Goal: Task Accomplishment & Management: Manage account settings

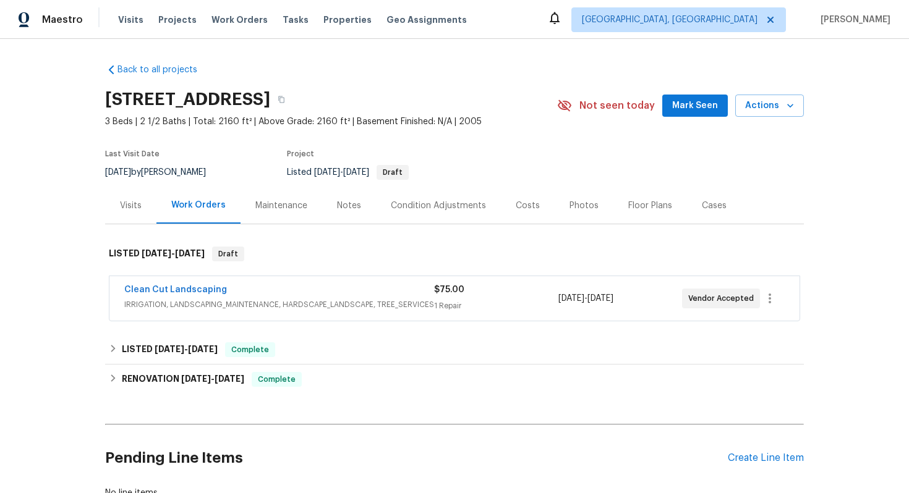
click at [249, 294] on div "Clean Cut Landscaping" at bounding box center [279, 291] width 310 height 15
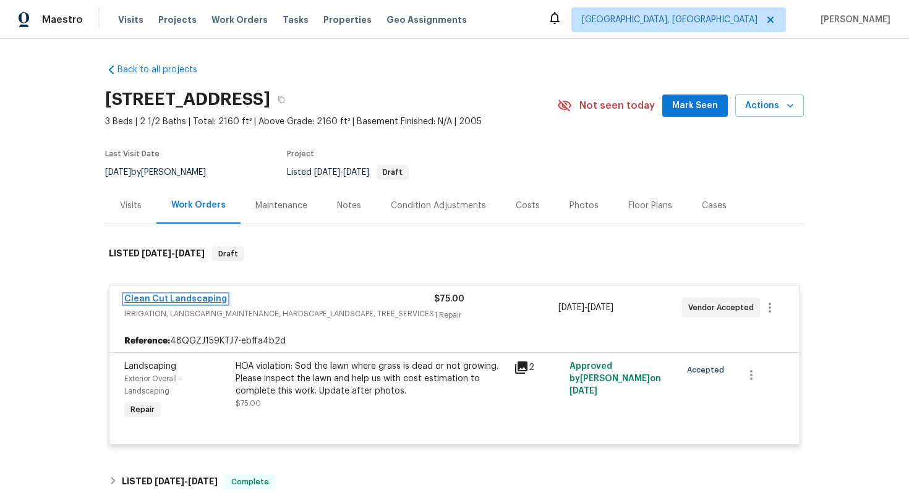
click at [186, 298] on link "Clean Cut Landscaping" at bounding box center [175, 299] width 103 height 9
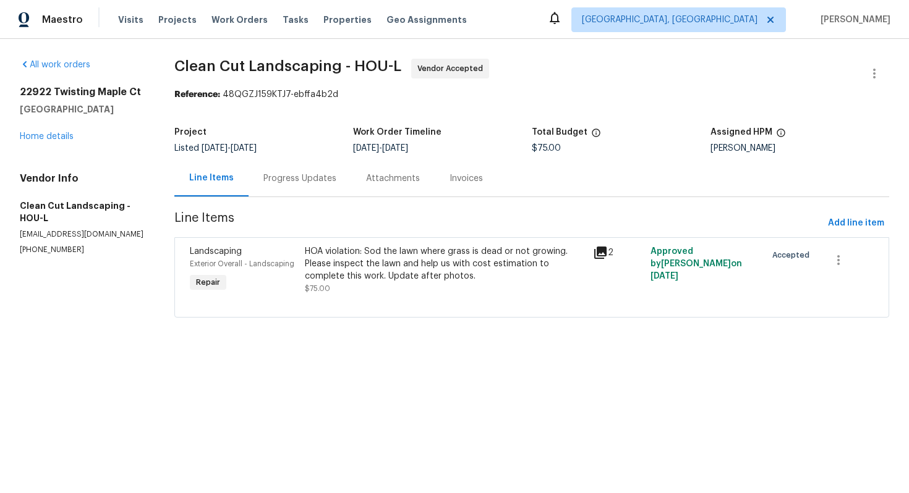
click at [294, 184] on div "Progress Updates" at bounding box center [299, 179] width 73 height 12
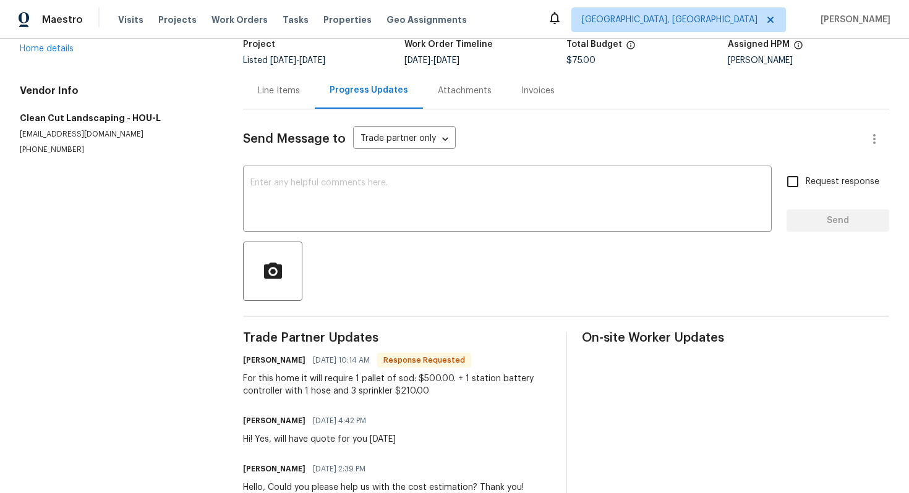
scroll to position [90, 0]
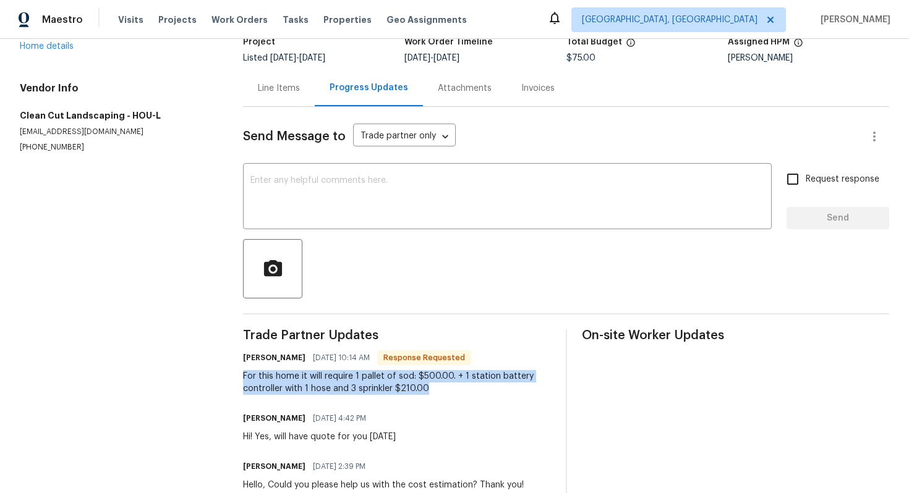
copy div "For this home it will require 1 pallet of sod: $500.00. + 1 station battery con…"
drag, startPoint x: 433, startPoint y: 393, endPoint x: 240, endPoint y: 374, distance: 193.9
click at [240, 374] on div "All work orders 22922 Twisting Maple Ct Spring, TX 77373 Home details Vendor In…" at bounding box center [454, 238] width 909 height 578
click at [312, 385] on div "For this home it will require 1 pallet of sod: $500.00. + 1 station battery con…" at bounding box center [397, 382] width 308 height 25
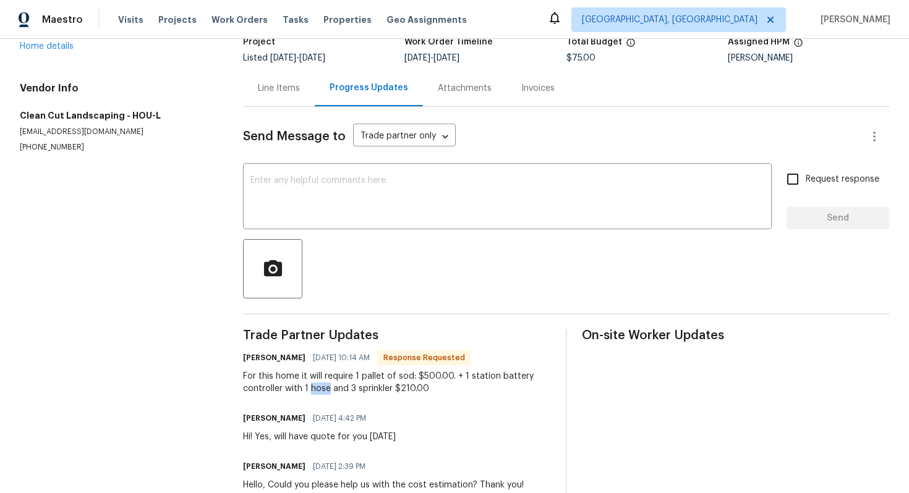
click at [312, 385] on div "For this home it will require 1 pallet of sod: $500.00. + 1 station battery con…" at bounding box center [397, 382] width 308 height 25
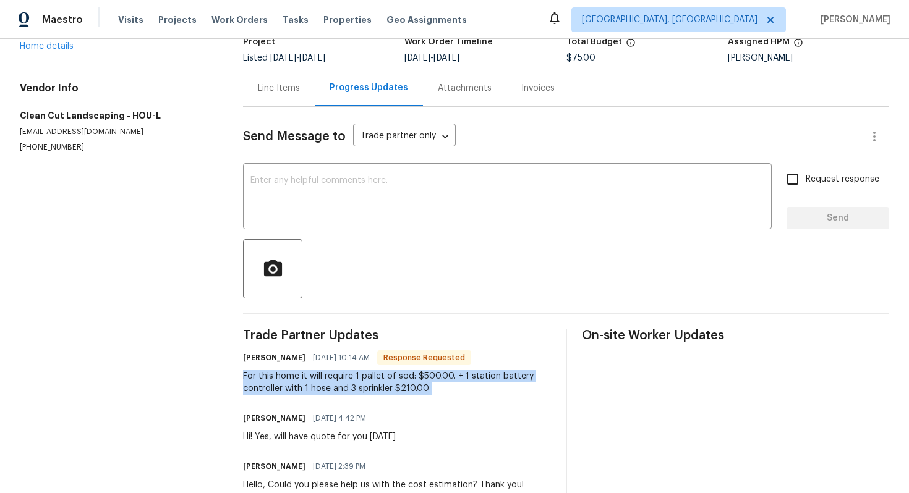
click at [312, 385] on div "For this home it will require 1 pallet of sod: $500.00. + 1 station battery con…" at bounding box center [397, 382] width 308 height 25
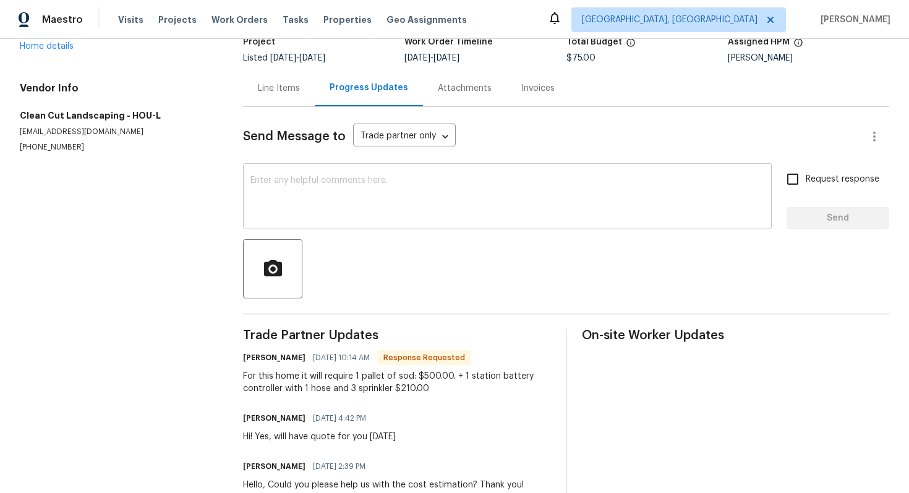
click at [325, 225] on div "x ​" at bounding box center [507, 197] width 529 height 63
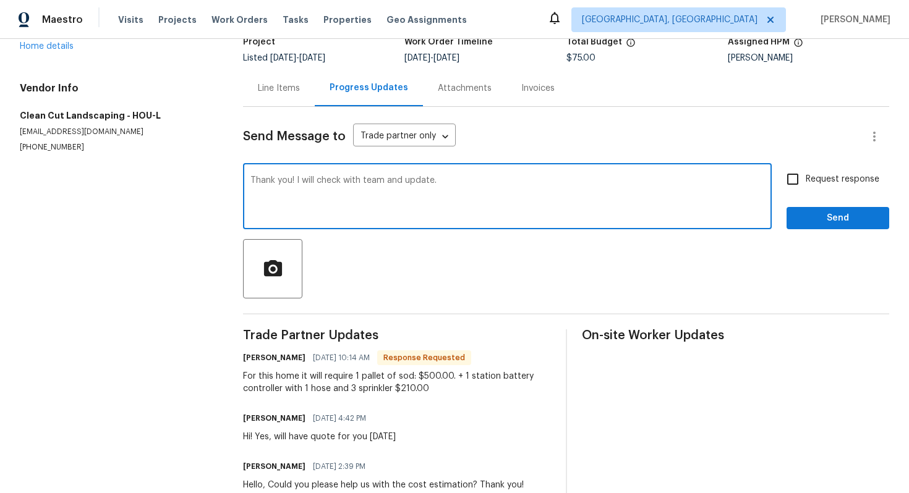
type textarea "Thank you! I will check with team and update."
click at [835, 182] on span "Request response" at bounding box center [843, 179] width 74 height 13
click at [806, 182] on input "Request response" at bounding box center [793, 179] width 26 height 26
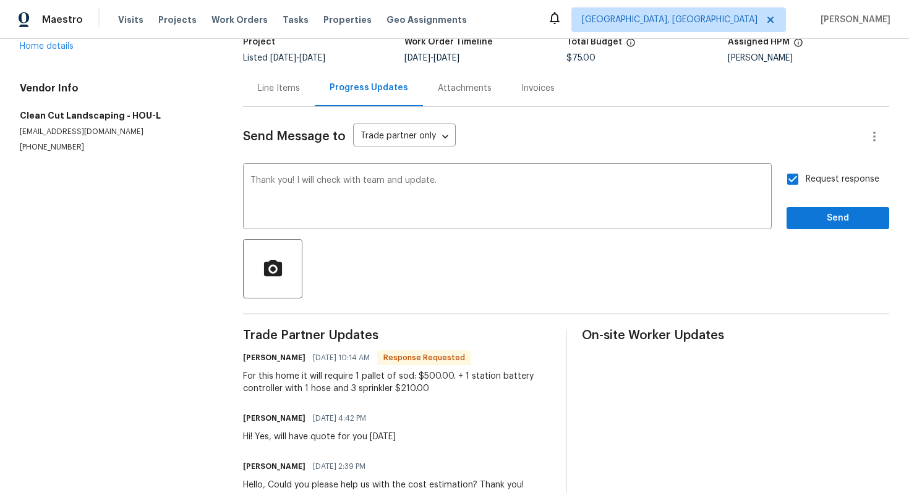
click at [820, 229] on div "Send Message to Trade partner only Trade partner only ​ Thank you! I will check…" at bounding box center [566, 306] width 646 height 399
click at [801, 182] on input "Request response" at bounding box center [793, 179] width 26 height 26
checkbox input "false"
click at [806, 216] on span "Send" at bounding box center [837, 218] width 83 height 15
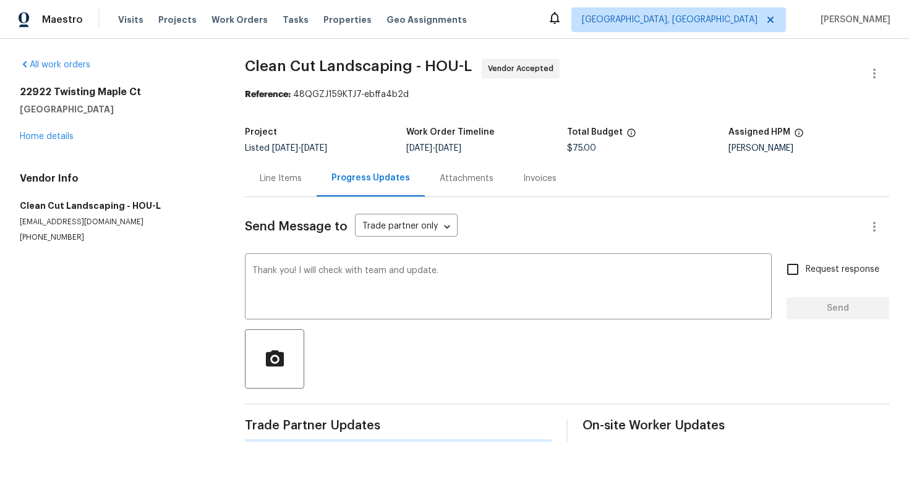
scroll to position [0, 0]
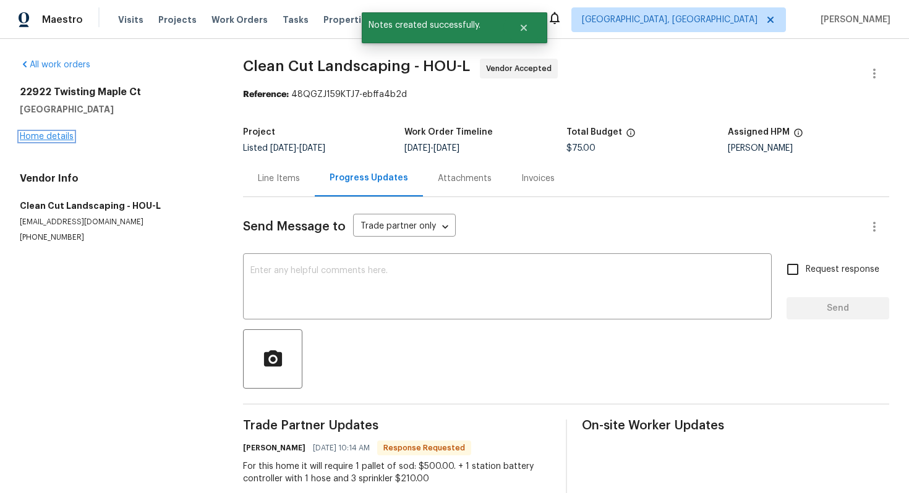
click at [51, 134] on link "Home details" at bounding box center [47, 136] width 54 height 9
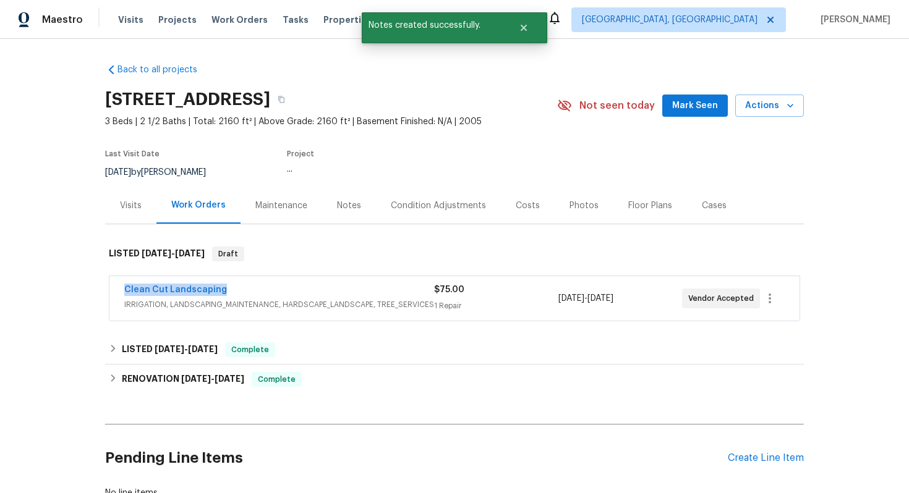
drag, startPoint x: 231, startPoint y: 290, endPoint x: 101, endPoint y: 287, distance: 129.3
click at [101, 288] on div "Back to all projects 22922 Twisting Maple Ct, Spring, TX 77373 3 Beds | 2 1/2 B…" at bounding box center [454, 266] width 909 height 454
copy link "Clean Cut Landscaping"
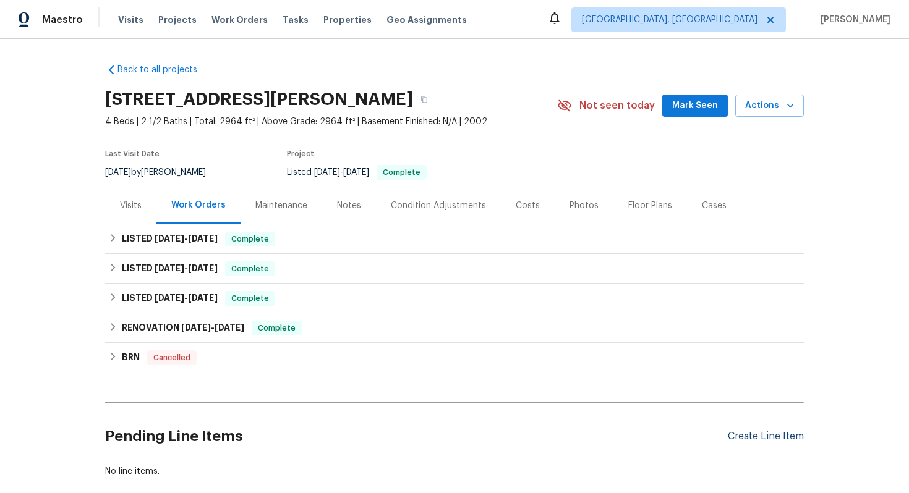
click at [756, 440] on div "Create Line Item" at bounding box center [766, 437] width 76 height 12
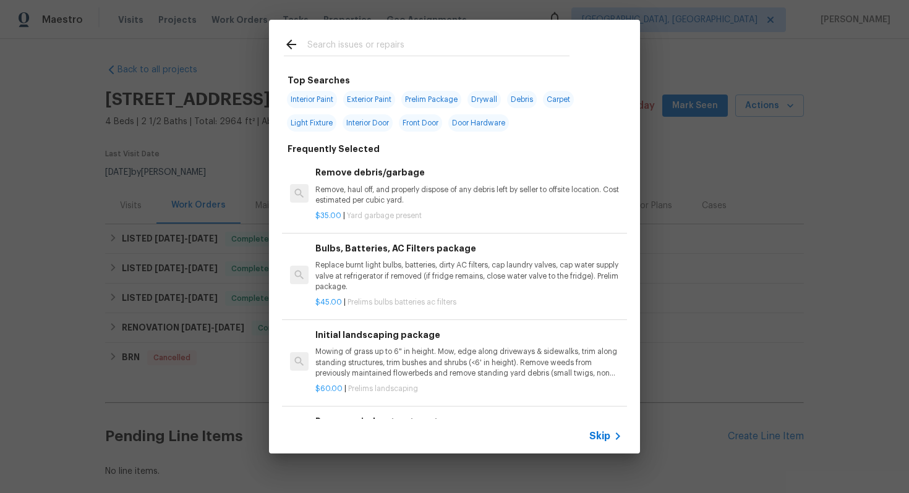
click at [728, 242] on div "Top Searches Interior Paint Exterior Paint Prelim Package Drywall Debris Carpet…" at bounding box center [454, 237] width 909 height 474
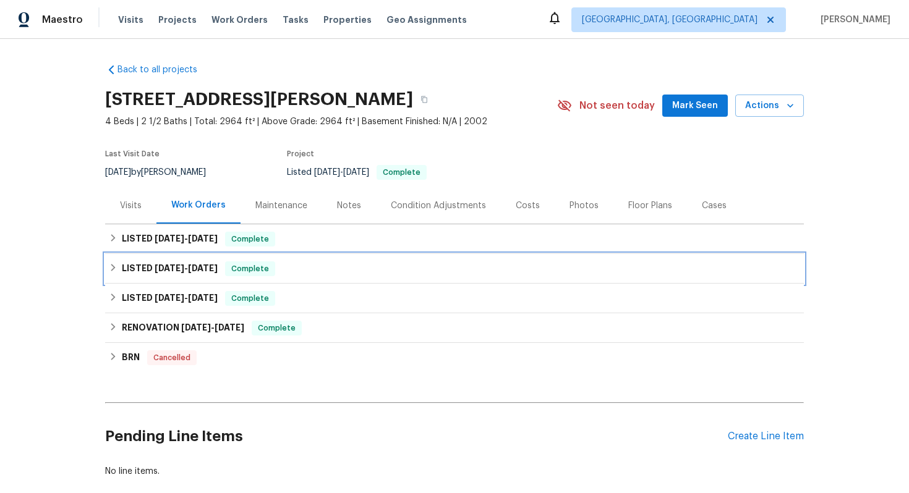
click at [445, 262] on div "LISTED 4/4/25 - 4/8/25 Complete" at bounding box center [454, 269] width 691 height 15
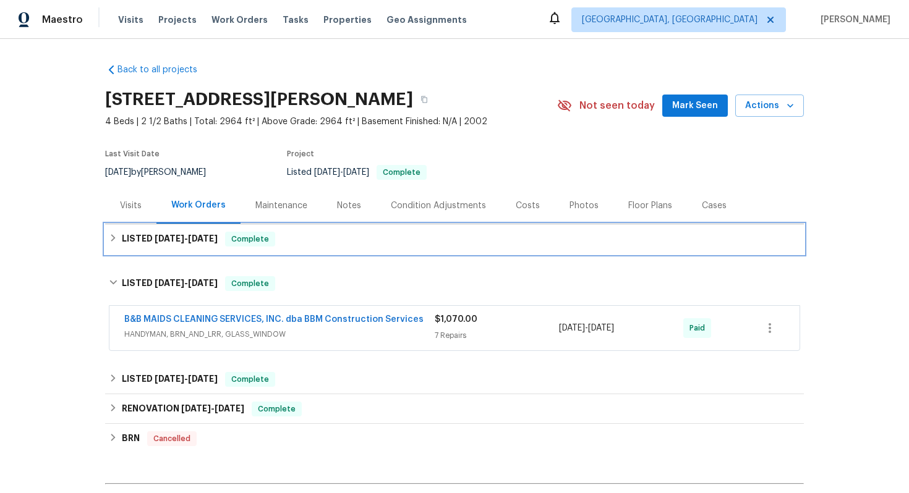
click at [448, 247] on div "LISTED 7/27/25 - 7/29/25 Complete" at bounding box center [454, 239] width 699 height 30
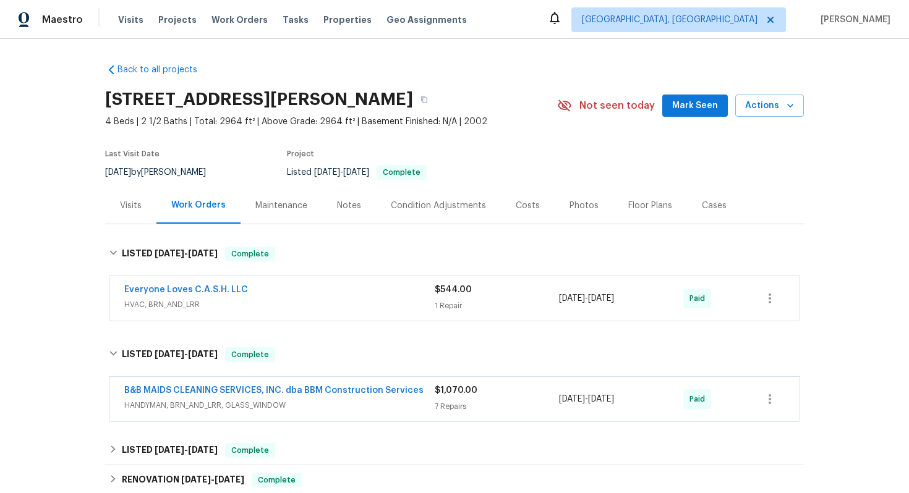
click at [398, 294] on div "Everyone Loves C.A.S.H. LLC" at bounding box center [279, 291] width 310 height 15
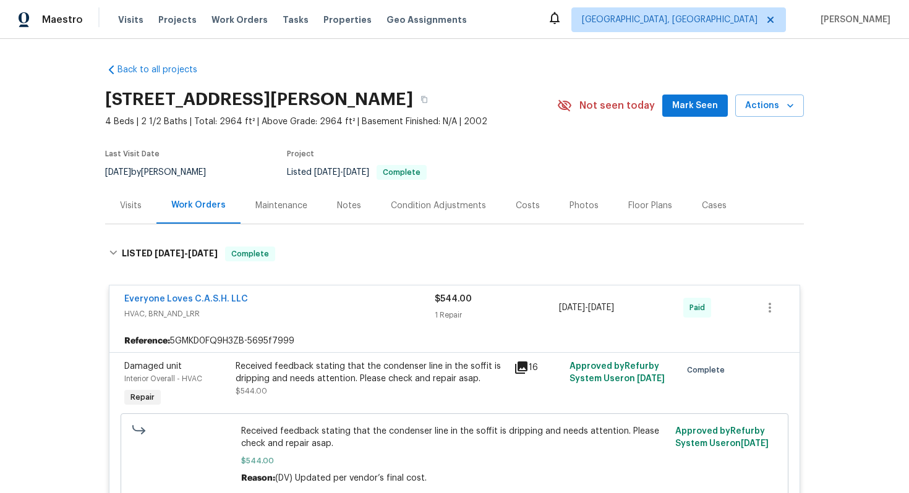
click at [396, 299] on div "Everyone Loves C.A.S.H. LLC" at bounding box center [279, 300] width 310 height 15
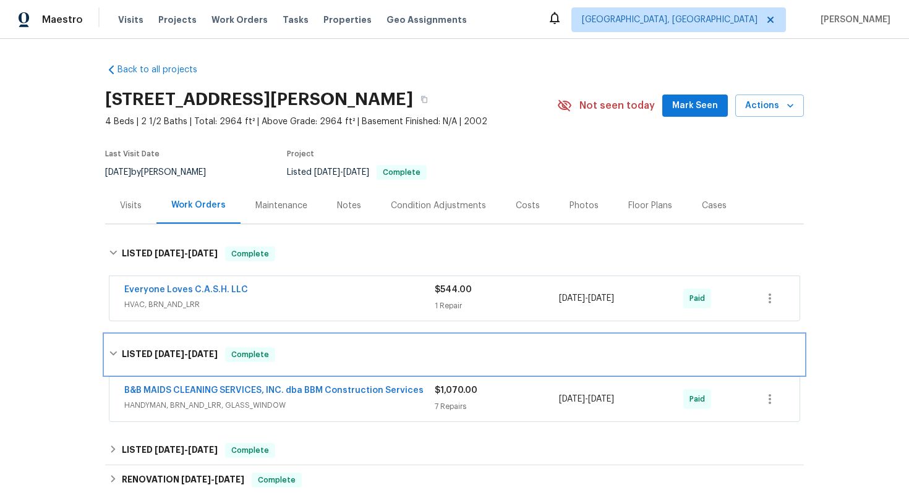
click at [301, 353] on div "LISTED 4/4/25 - 4/8/25 Complete" at bounding box center [454, 355] width 691 height 15
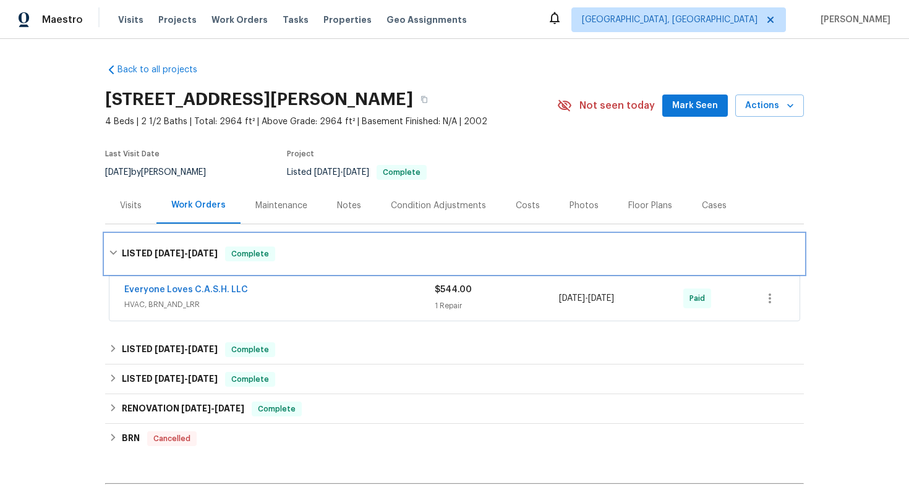
click at [317, 236] on div "LISTED 7/27/25 - 7/29/25 Complete" at bounding box center [454, 254] width 699 height 40
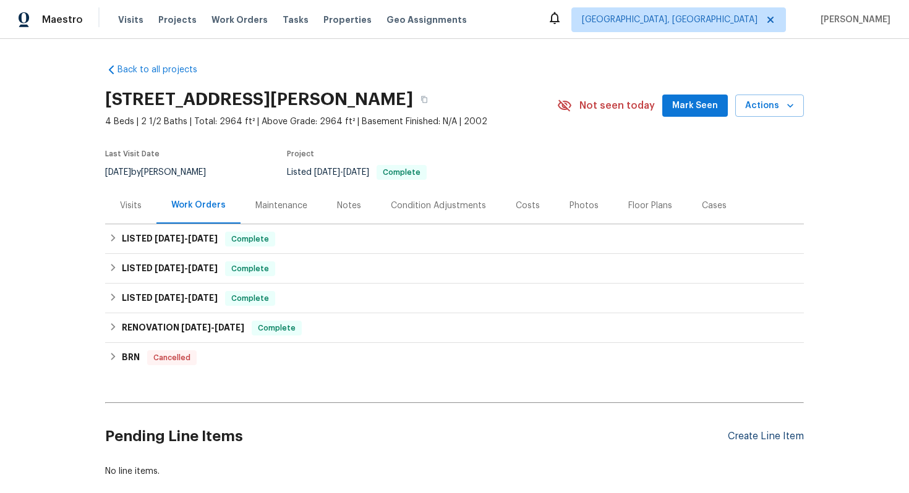
click at [761, 438] on div "Create Line Item" at bounding box center [766, 437] width 76 height 12
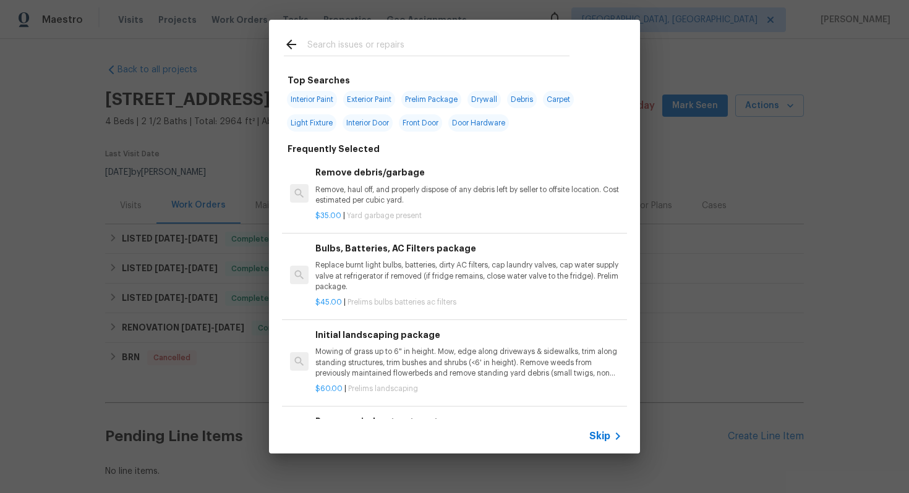
click at [594, 438] on span "Skip" at bounding box center [599, 436] width 21 height 12
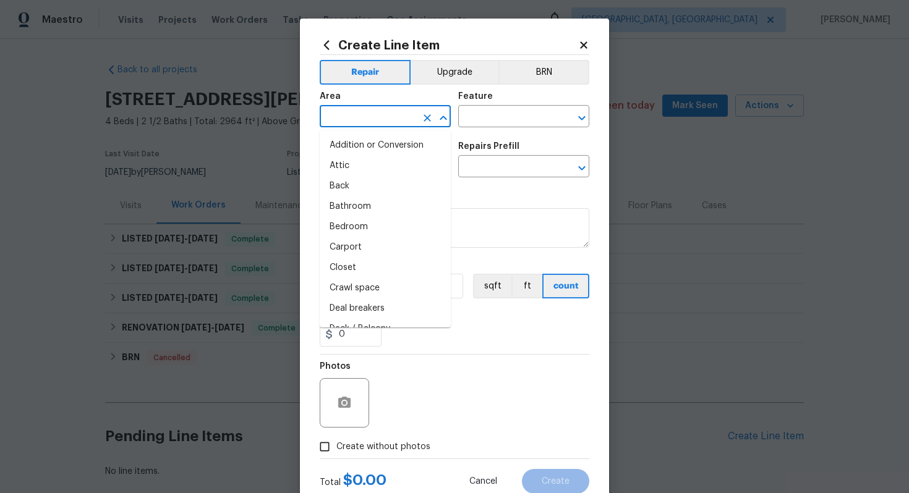
click at [375, 119] on input "text" at bounding box center [368, 117] width 96 height 19
type input "e"
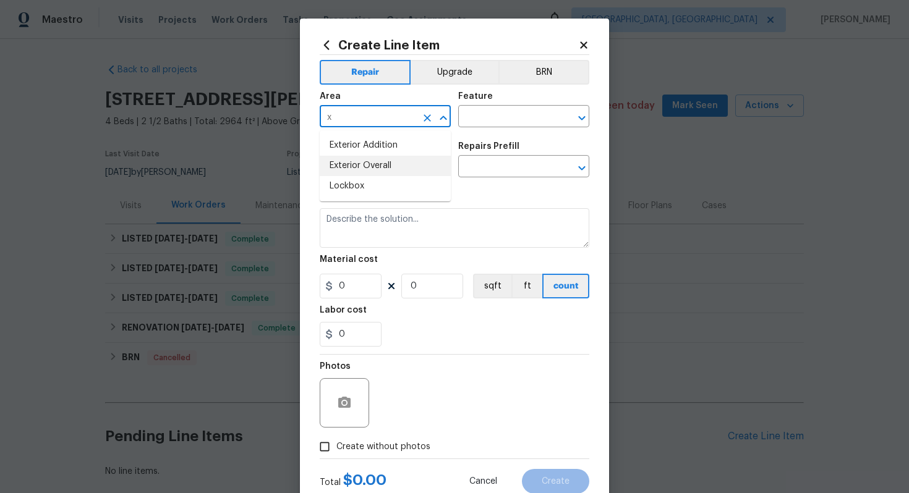
click at [365, 158] on li "Exterior Overall" at bounding box center [385, 166] width 131 height 20
type input "Exterior Overall"
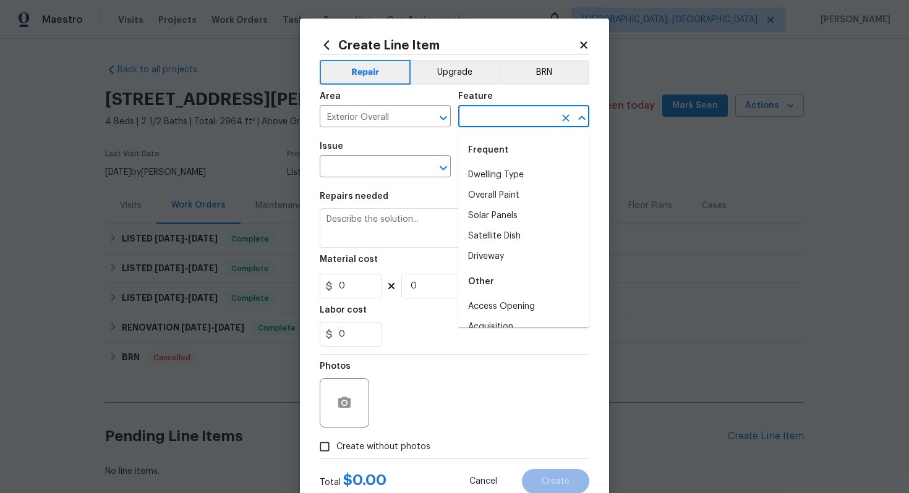
click at [482, 126] on input "text" at bounding box center [506, 117] width 96 height 19
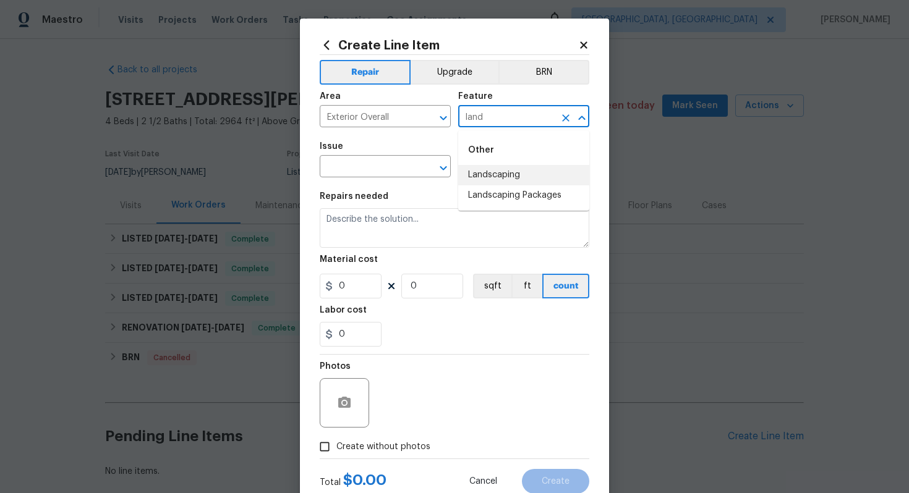
click at [484, 175] on li "Landscaping" at bounding box center [523, 175] width 131 height 20
type input "Landscaping"
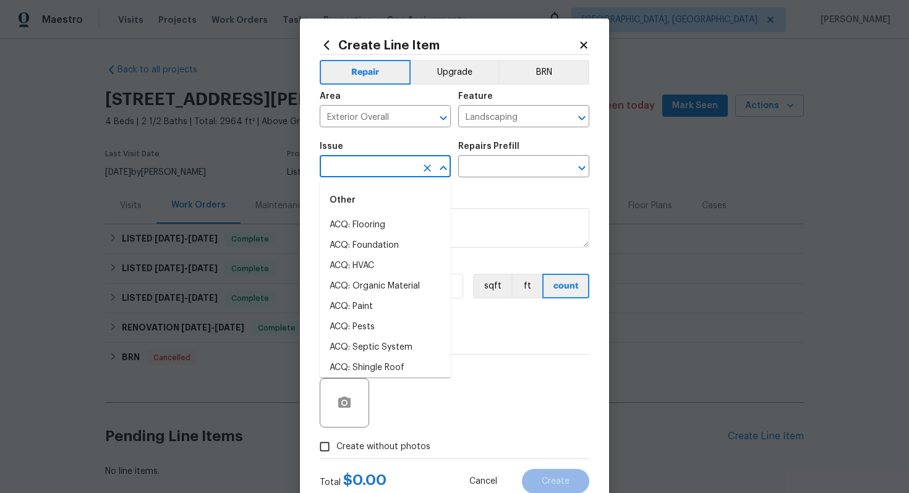
click at [338, 164] on input "text" at bounding box center [368, 167] width 96 height 19
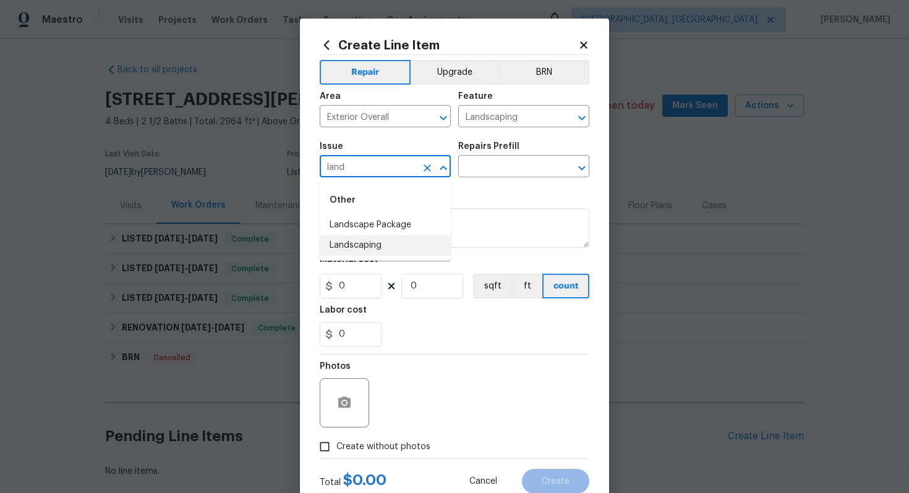
click at [347, 250] on li "Landscaping" at bounding box center [385, 246] width 131 height 20
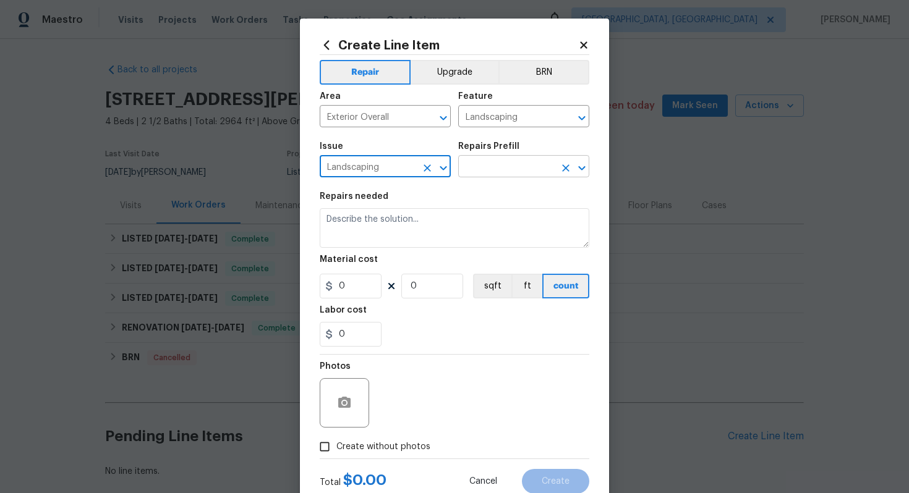
type input "Landscaping"
click at [494, 158] on input "text" at bounding box center [506, 167] width 96 height 19
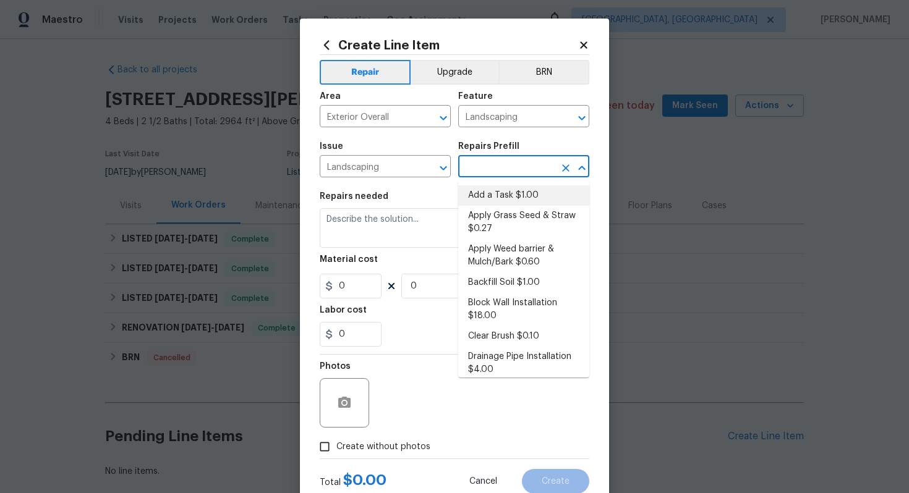
click at [487, 194] on li "Add a Task $1.00" at bounding box center [523, 196] width 131 height 20
type input "Add a Task $1.00"
type textarea "HPM to detail"
type input "1"
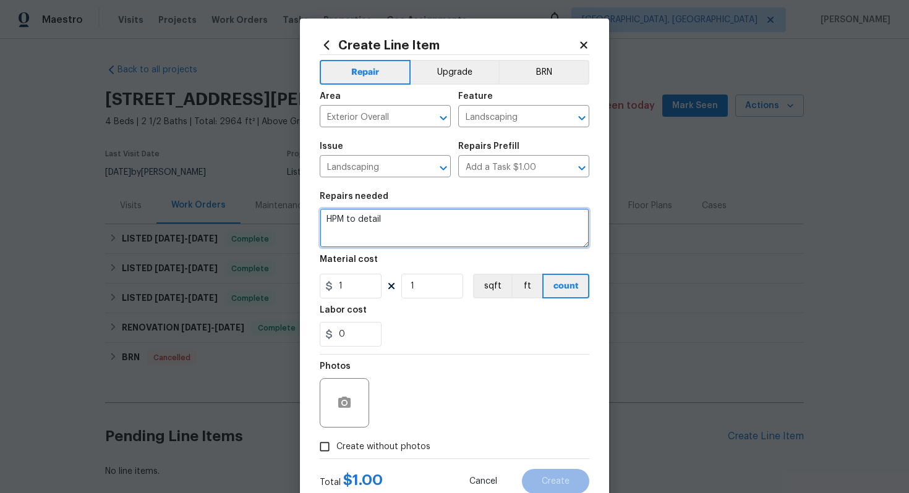
drag, startPoint x: 420, startPoint y: 231, endPoint x: 206, endPoint y: 139, distance: 233.3
click at [206, 139] on div "Create Line Item Repair Upgrade BRN Area Exterior Overall ​ Feature Landscaping…" at bounding box center [454, 246] width 909 height 493
paste textarea "Please remove the grass/weeds from the tree well/ or flower bed."
type textarea "HOA violation: Please remove the grass/weeds from the tree well/ or flower bed.…"
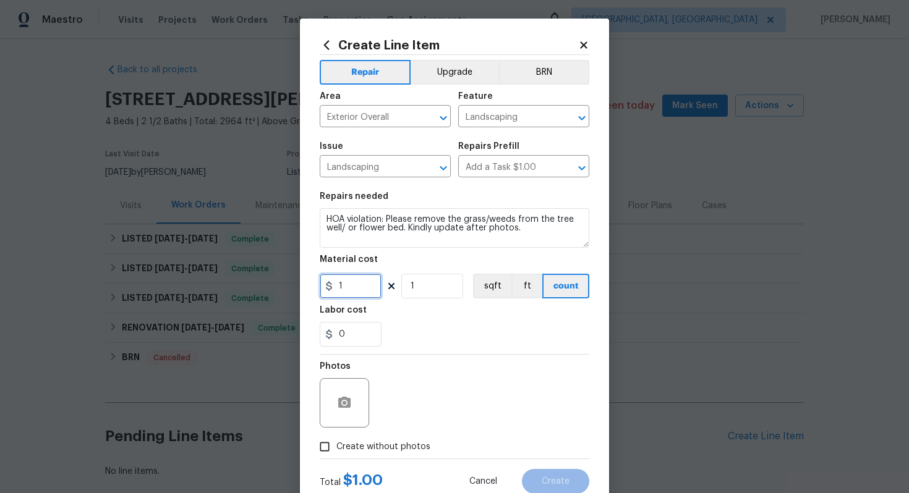
click at [370, 292] on input "1" at bounding box center [351, 286] width 62 height 25
type input "75"
click at [355, 412] on button "button" at bounding box center [345, 403] width 30 height 30
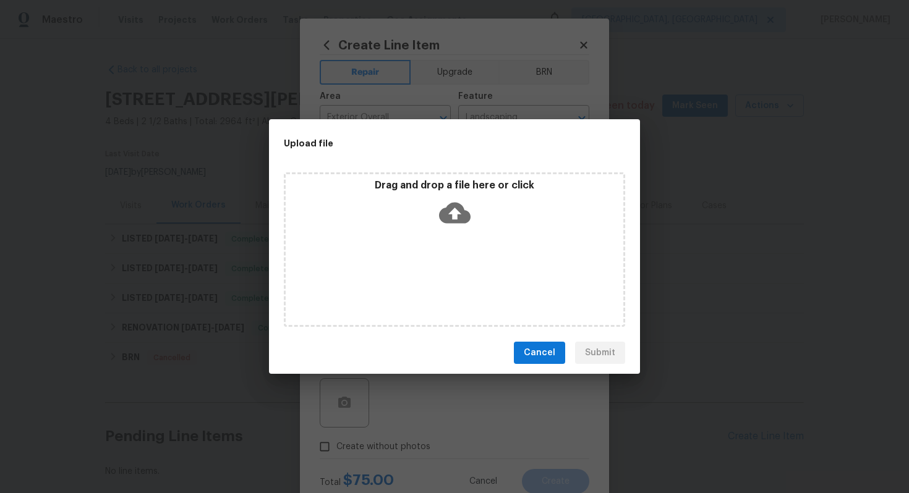
click at [447, 224] on icon at bounding box center [455, 213] width 32 height 32
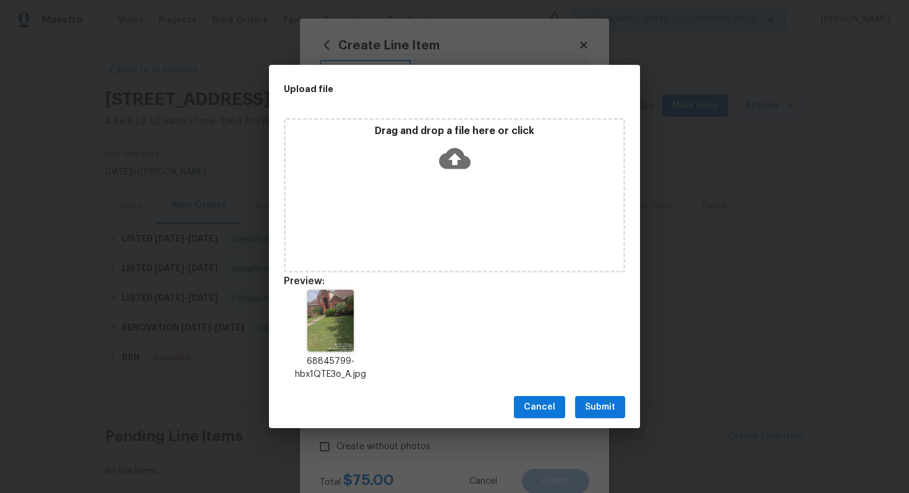
click at [607, 407] on span "Submit" at bounding box center [600, 407] width 30 height 15
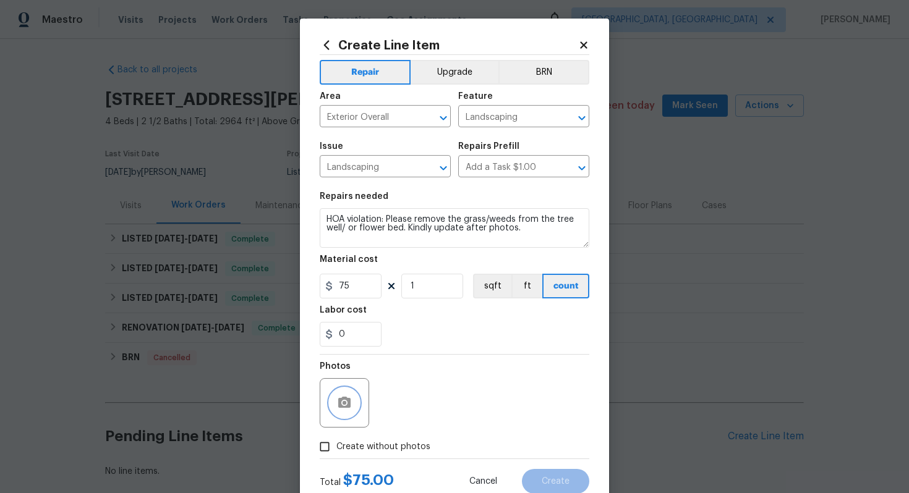
scroll to position [40, 0]
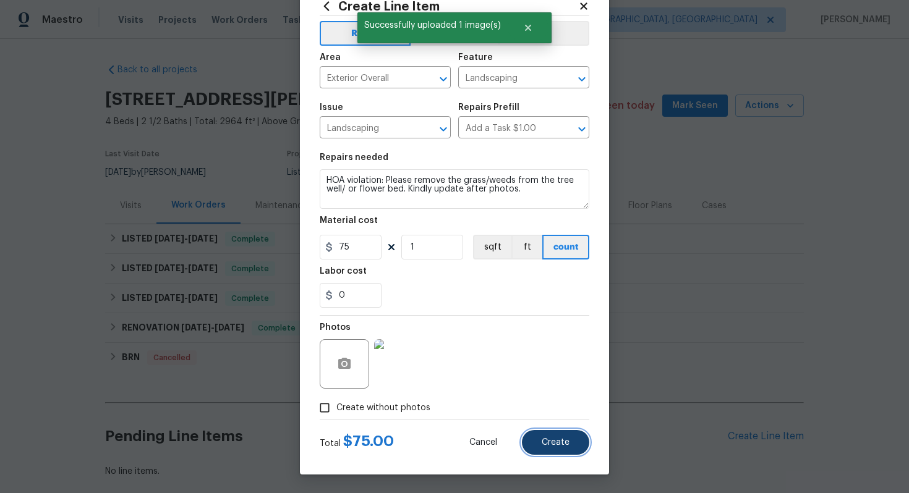
click at [565, 443] on span "Create" at bounding box center [556, 442] width 28 height 9
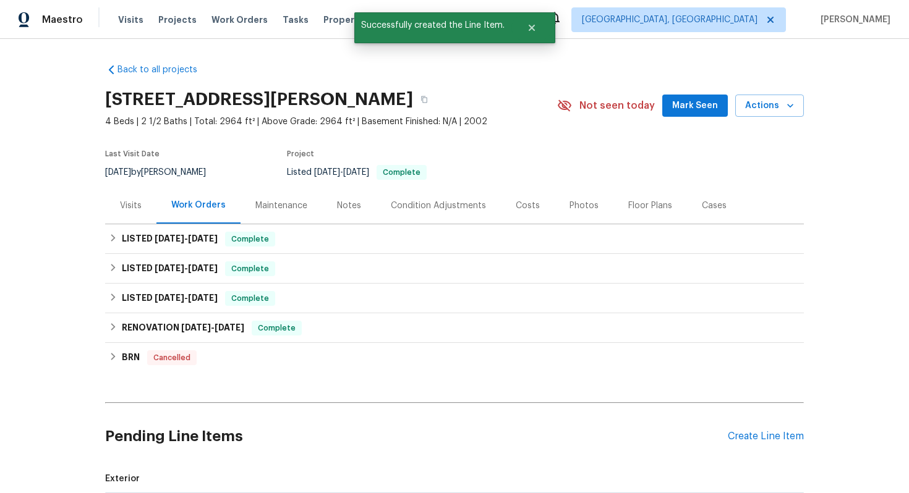
scroll to position [222, 0]
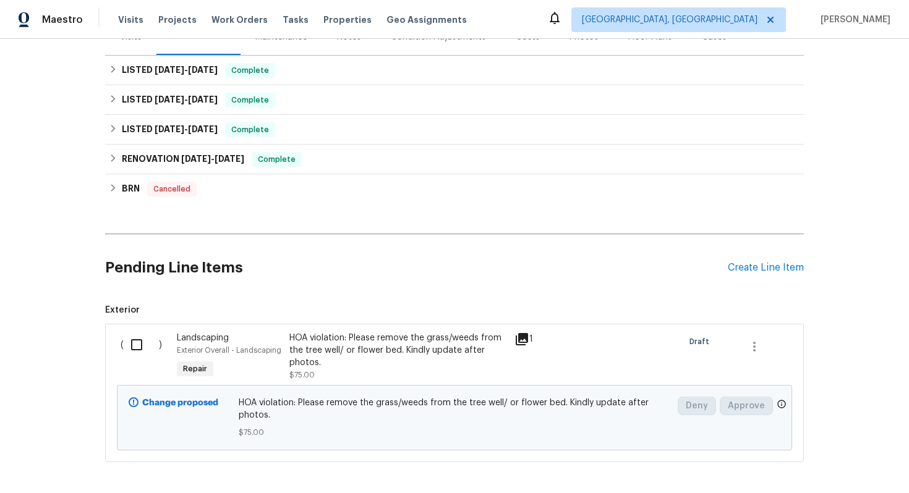
scroll to position [222, 0]
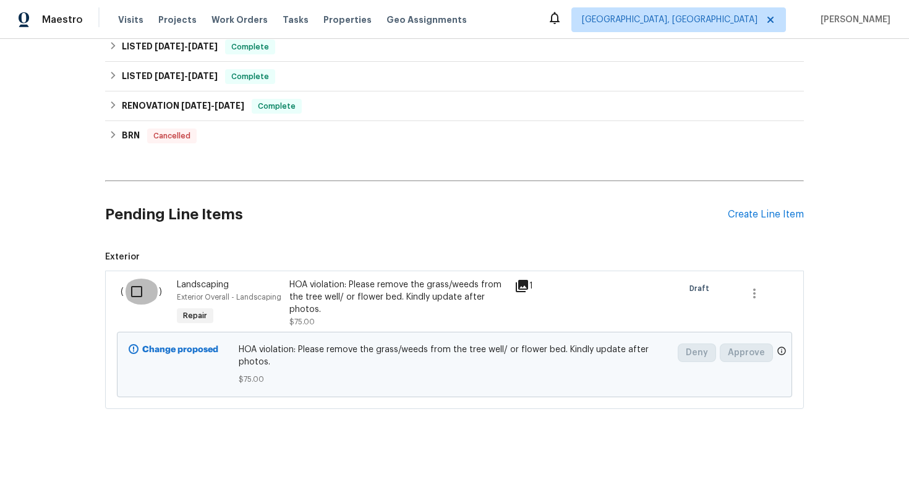
click at [132, 301] on input "checkbox" at bounding box center [141, 292] width 35 height 26
checkbox input "true"
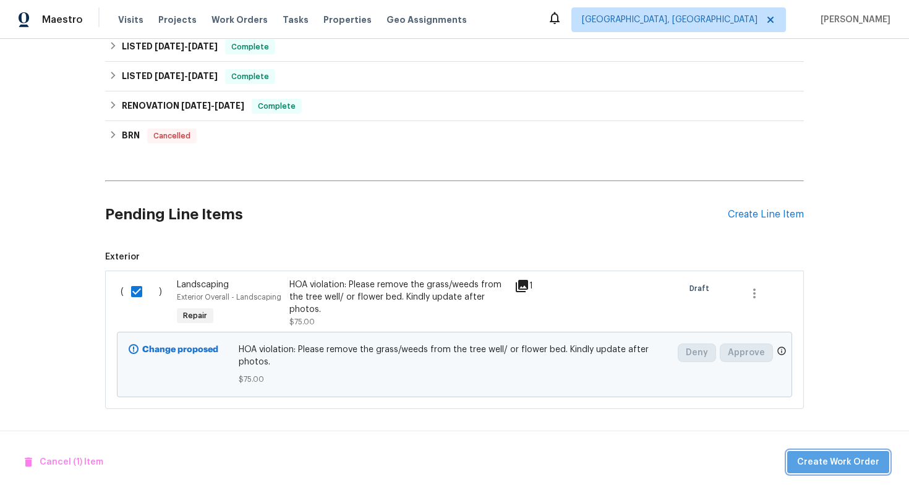
click at [858, 471] on button "Create Work Order" at bounding box center [838, 462] width 102 height 23
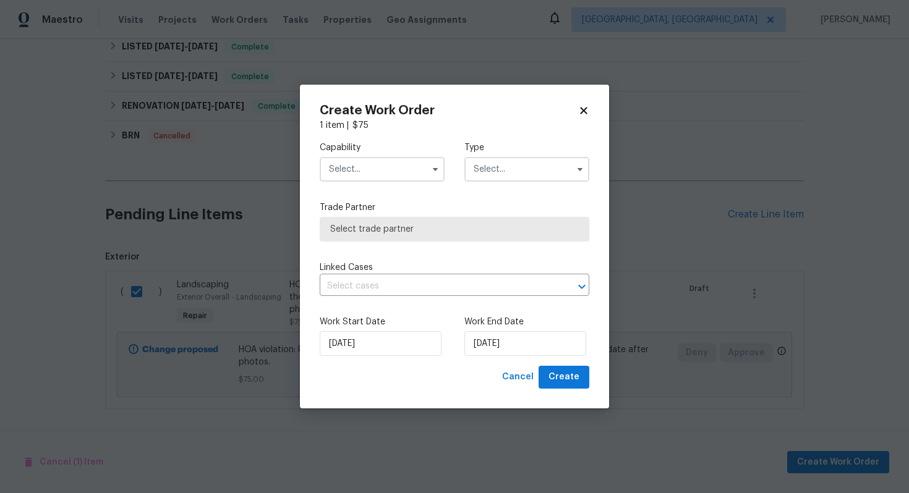
click at [344, 166] on input "text" at bounding box center [382, 169] width 125 height 25
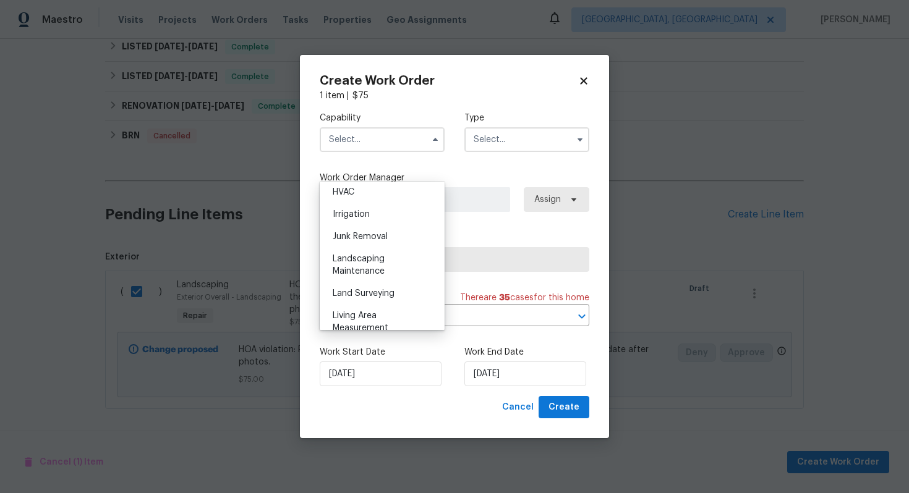
scroll to position [770, 0]
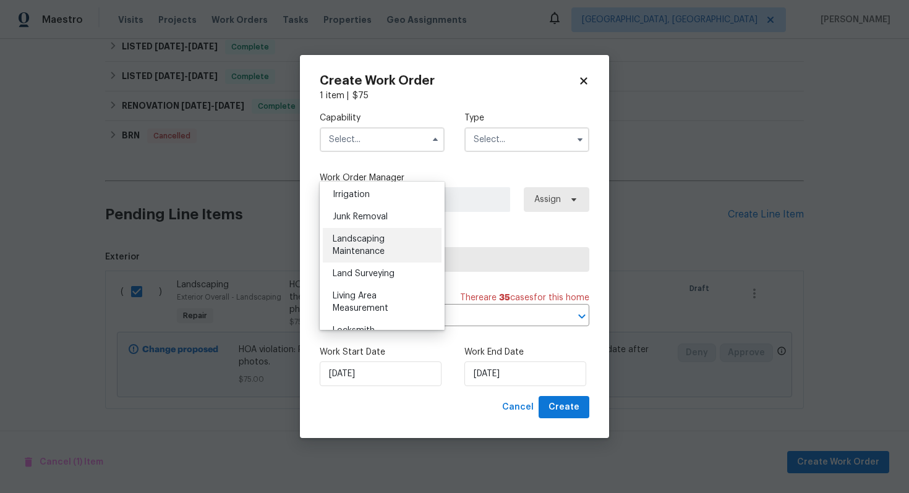
click at [351, 239] on span "Landscaping Maintenance" at bounding box center [359, 245] width 52 height 21
type input "Landscaping Maintenance"
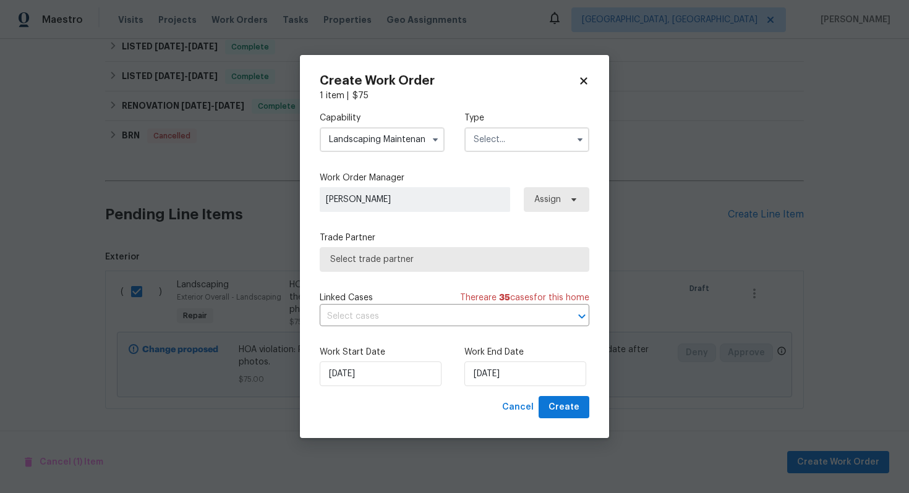
click at [537, 133] on input "text" at bounding box center [526, 139] width 125 height 25
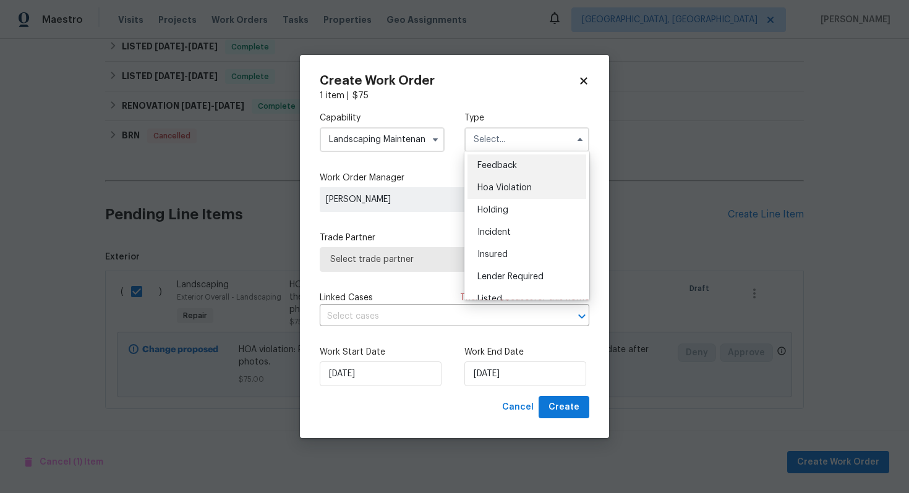
click at [503, 183] on div "Hoa Violation" at bounding box center [526, 188] width 119 height 22
type input "Hoa Violation"
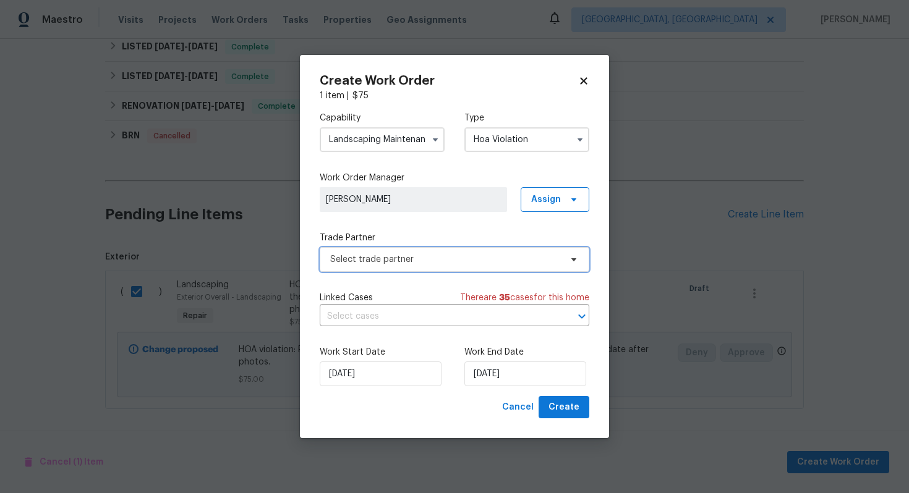
click at [375, 268] on span "Select trade partner" at bounding box center [455, 259] width 270 height 25
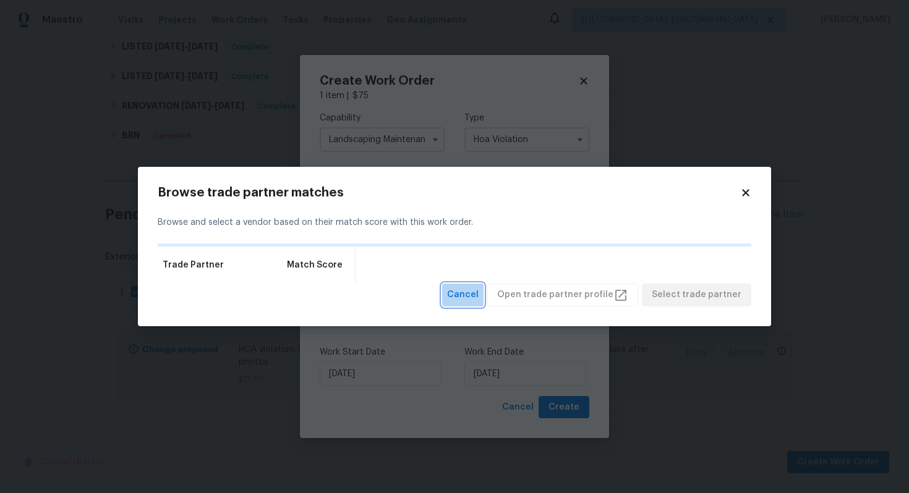
click at [466, 293] on span "Cancel" at bounding box center [463, 295] width 32 height 15
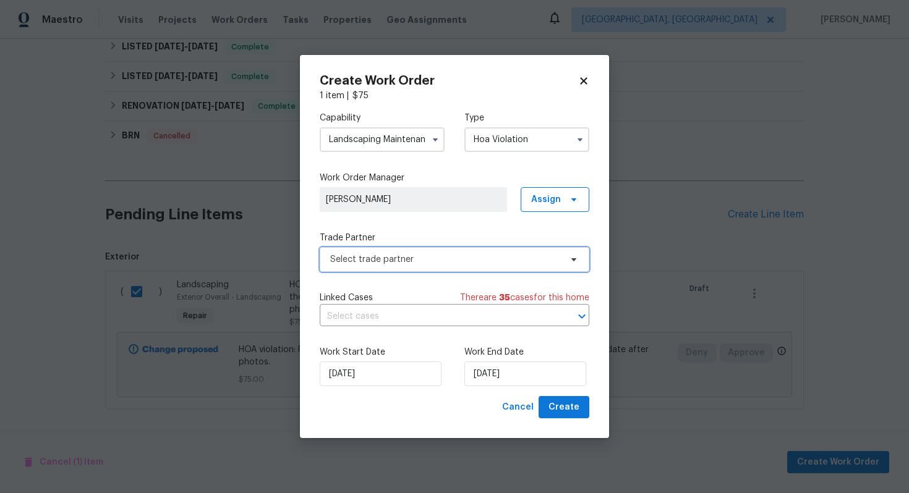
click at [427, 268] on span "Select trade partner" at bounding box center [455, 259] width 270 height 25
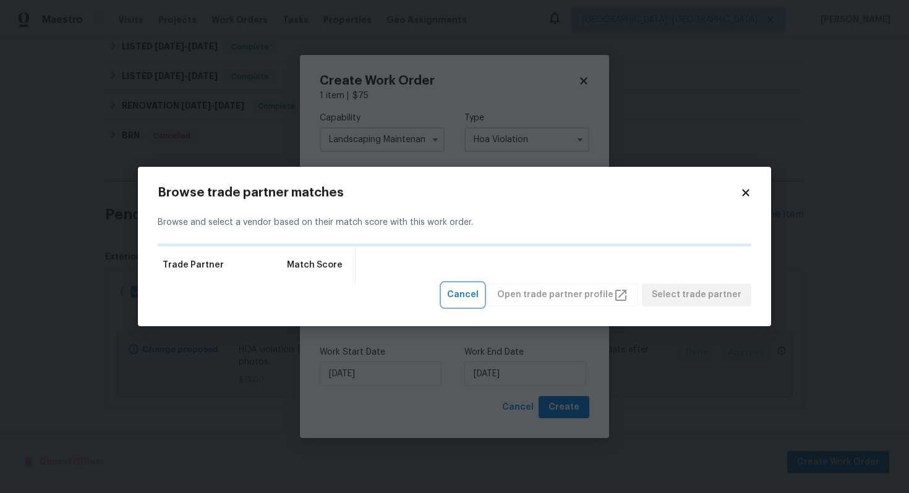
click at [468, 293] on span "Cancel" at bounding box center [463, 295] width 32 height 15
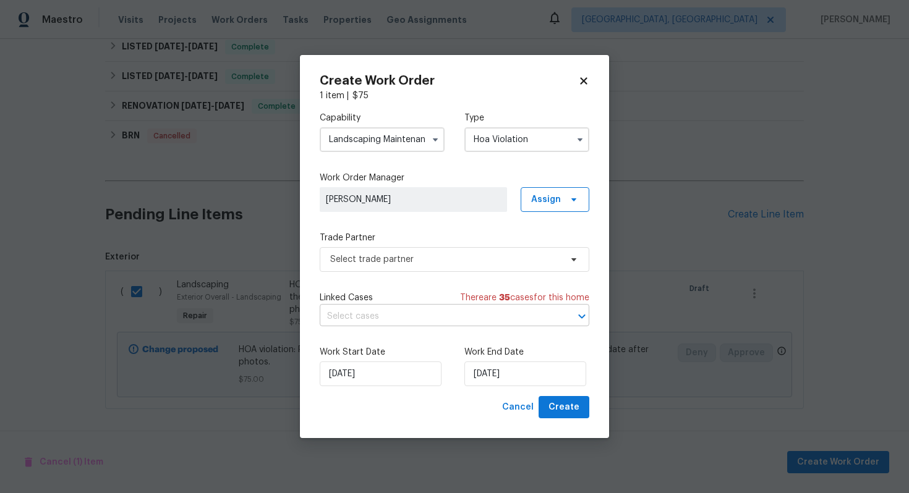
click at [392, 316] on input "text" at bounding box center [437, 316] width 235 height 19
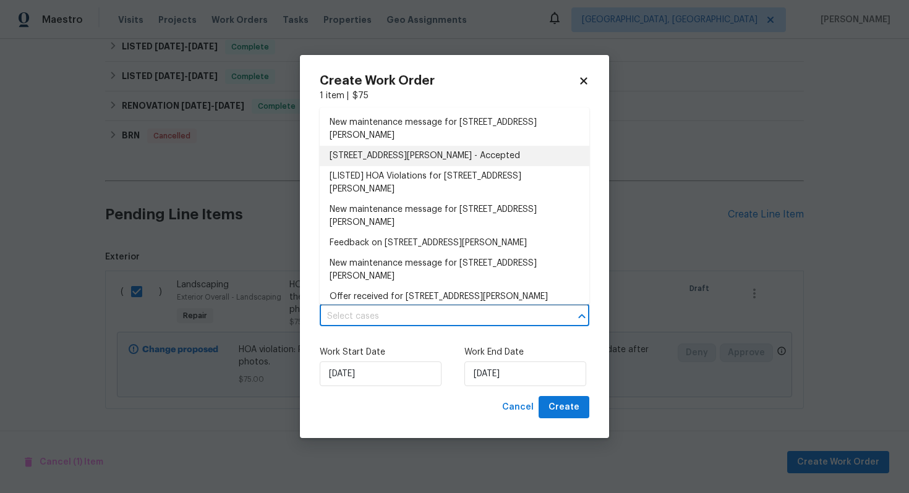
click at [379, 187] on li "[LISTED] HOA Violations for 1114 McCormick St, Garland, TX 75040" at bounding box center [455, 182] width 270 height 33
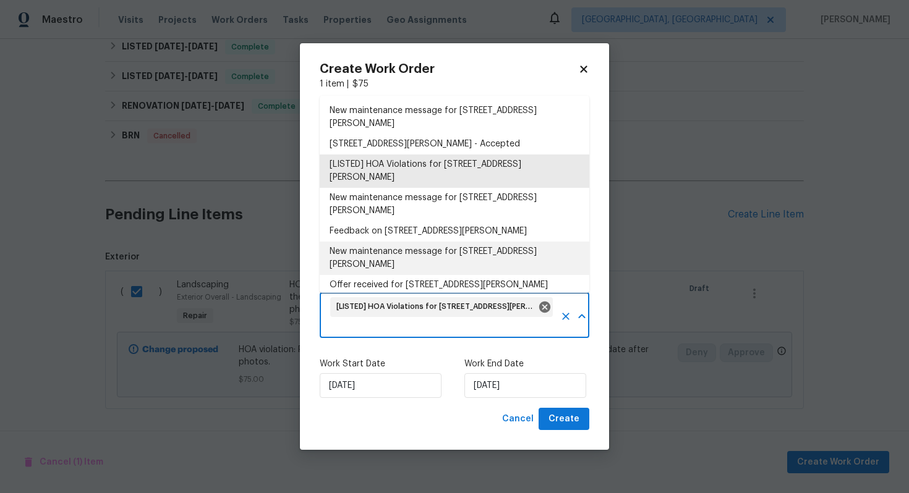
click at [595, 259] on div "Create Work Order 1 item | $ 75 Capability Landscaping Maintenance Type Hoa Vio…" at bounding box center [454, 246] width 309 height 407
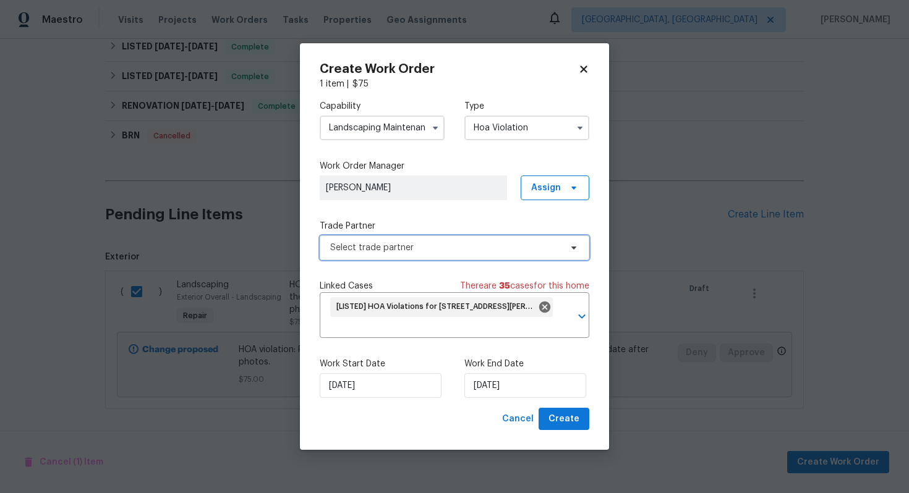
click at [426, 246] on span "Select trade partner" at bounding box center [445, 248] width 231 height 12
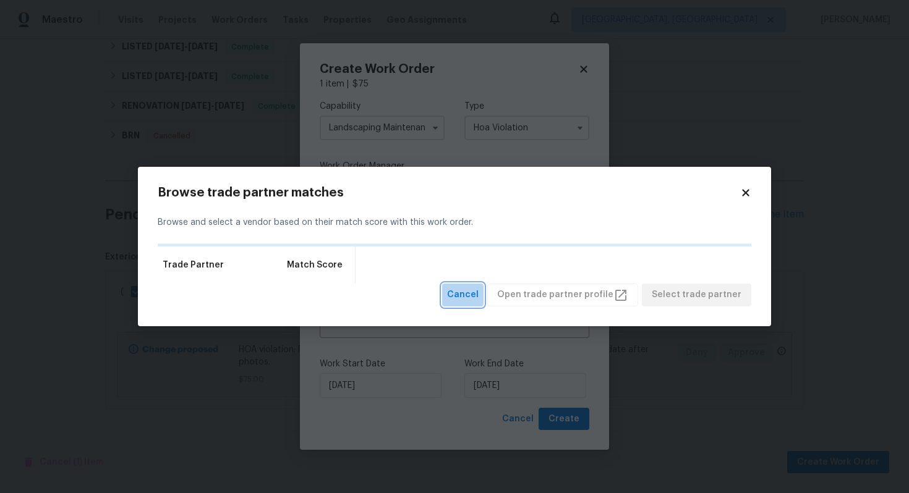
click at [476, 296] on span "Cancel" at bounding box center [463, 295] width 32 height 15
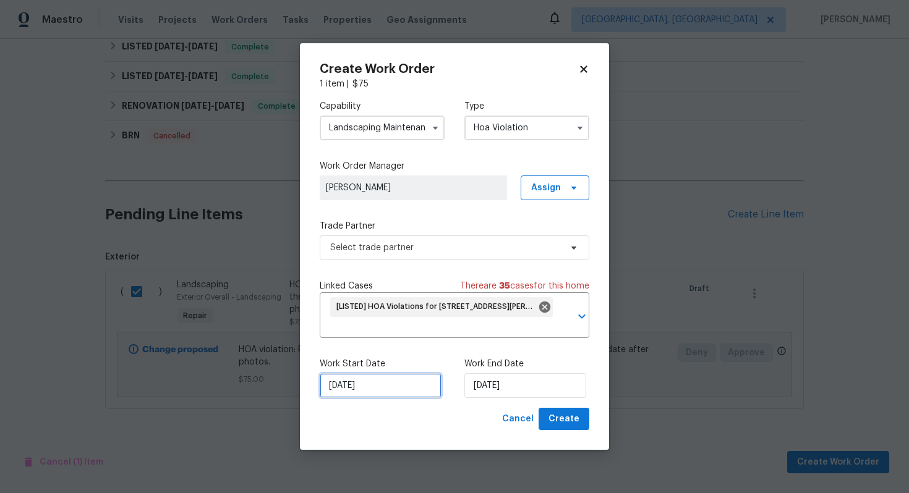
click at [391, 380] on input "02/09/2025" at bounding box center [381, 385] width 122 height 25
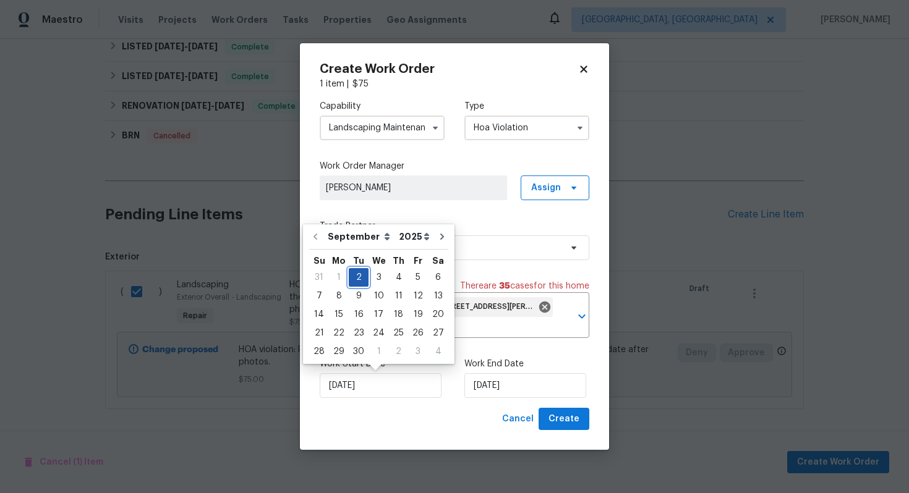
click at [356, 274] on div "2" at bounding box center [359, 277] width 20 height 17
click at [503, 391] on input "02/09/2025" at bounding box center [525, 385] width 122 height 25
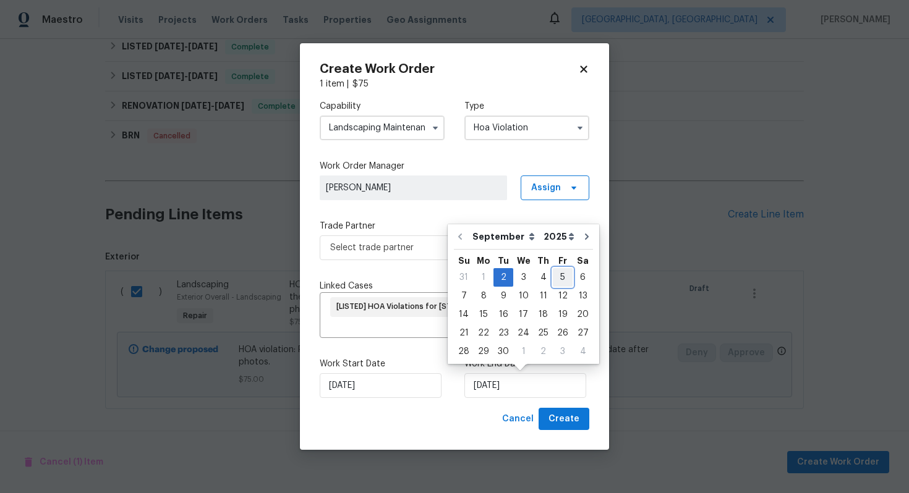
click at [557, 271] on div "5" at bounding box center [563, 277] width 20 height 17
type input "05/09/2025"
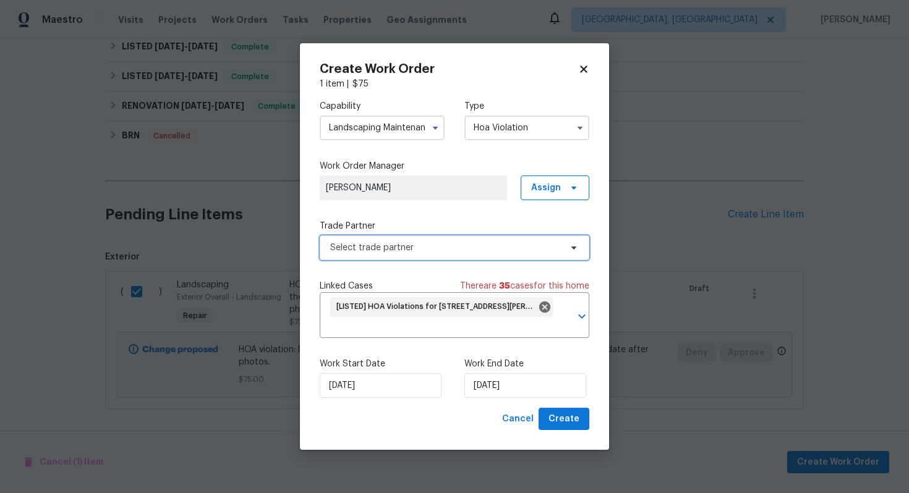
click at [438, 244] on span "Select trade partner" at bounding box center [445, 248] width 231 height 12
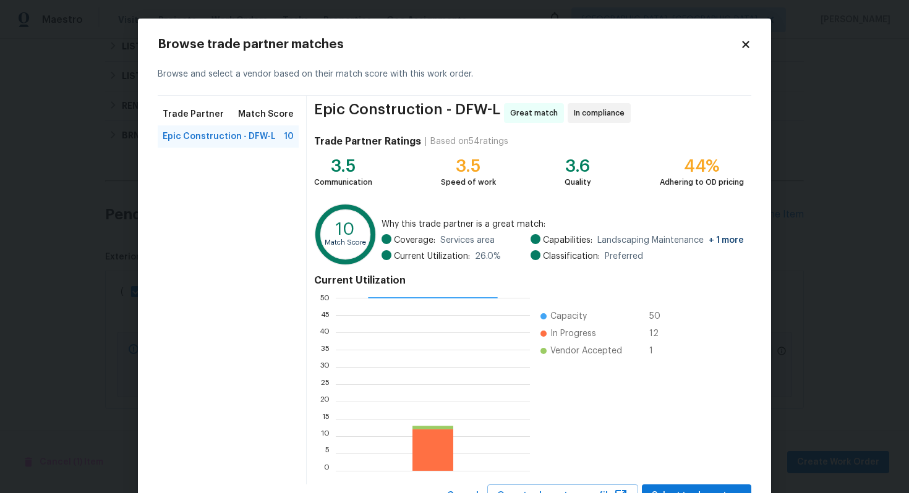
scroll to position [52, 0]
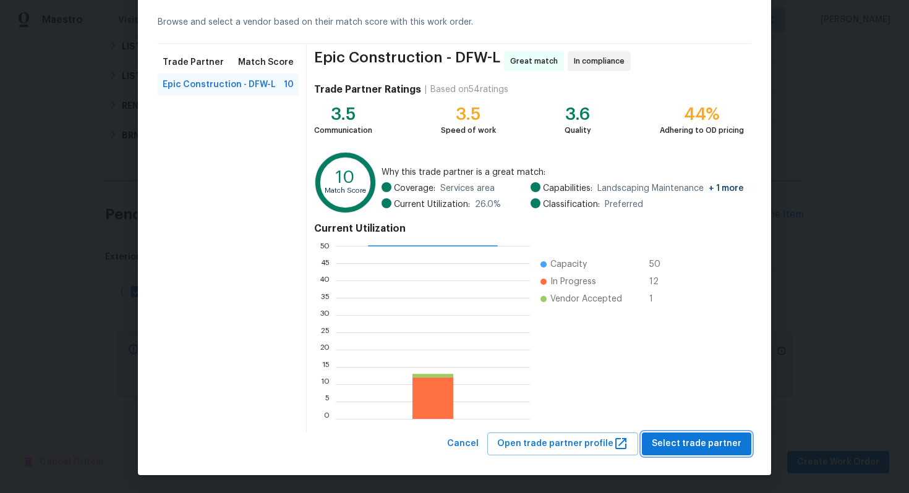
click at [691, 443] on span "Select trade partner" at bounding box center [697, 444] width 90 height 15
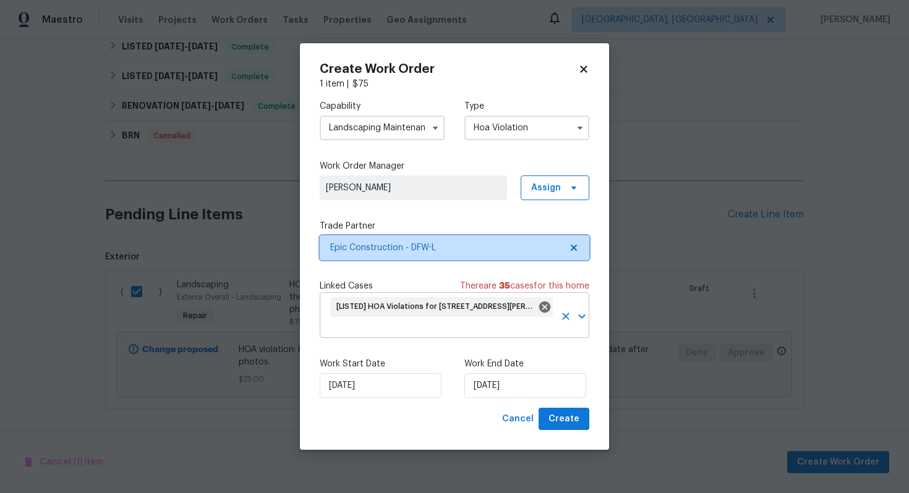
scroll to position [0, 0]
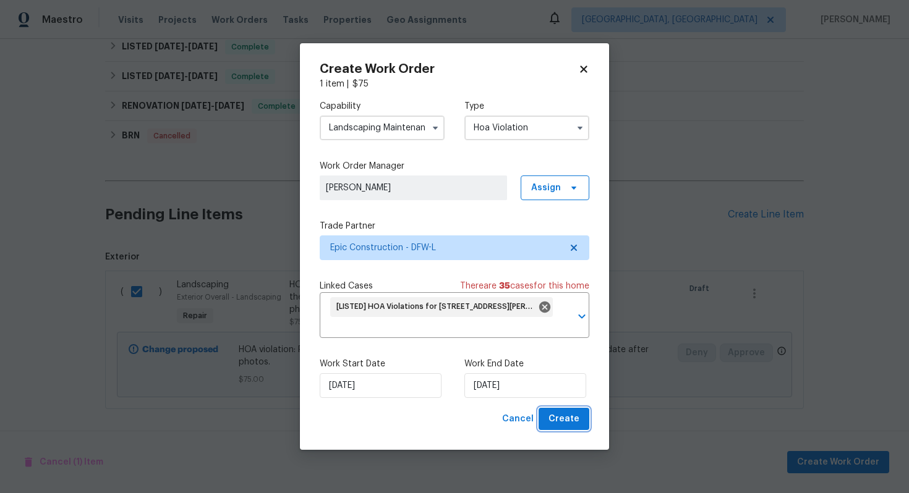
click at [578, 412] on span "Create" at bounding box center [563, 419] width 31 height 15
checkbox input "false"
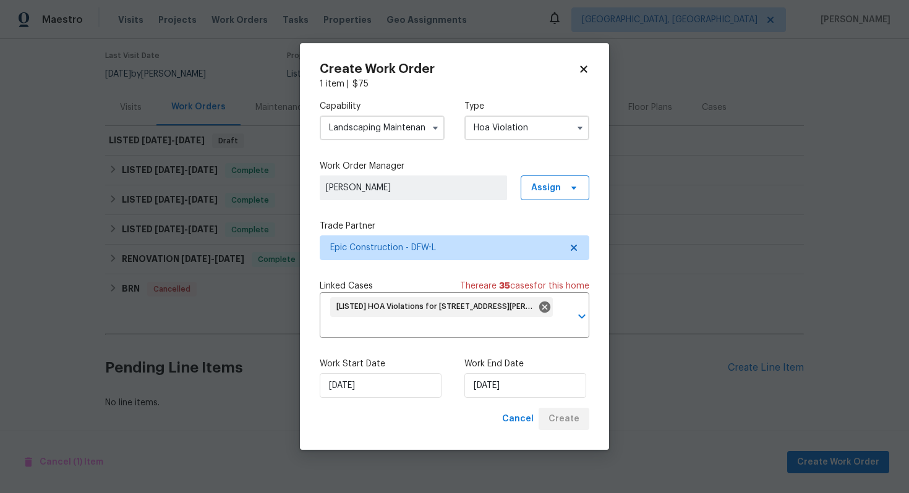
scroll to position [98, 0]
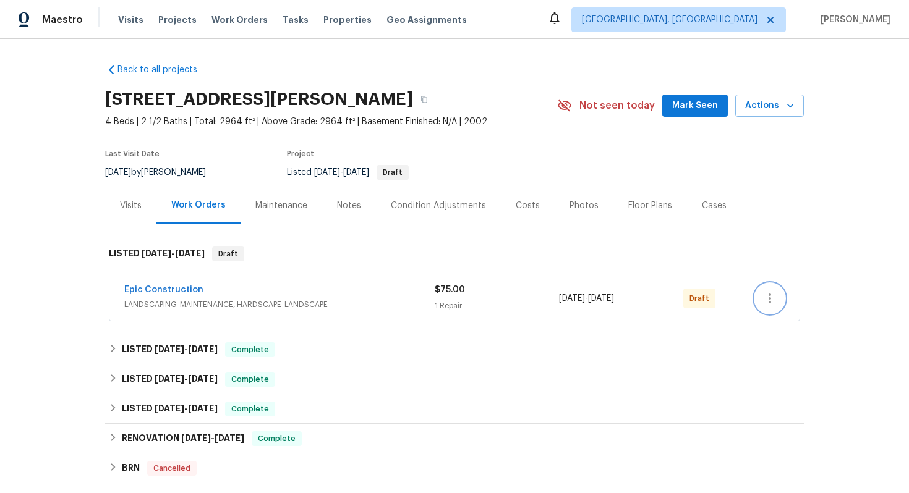
click at [777, 297] on icon "button" at bounding box center [769, 298] width 15 height 15
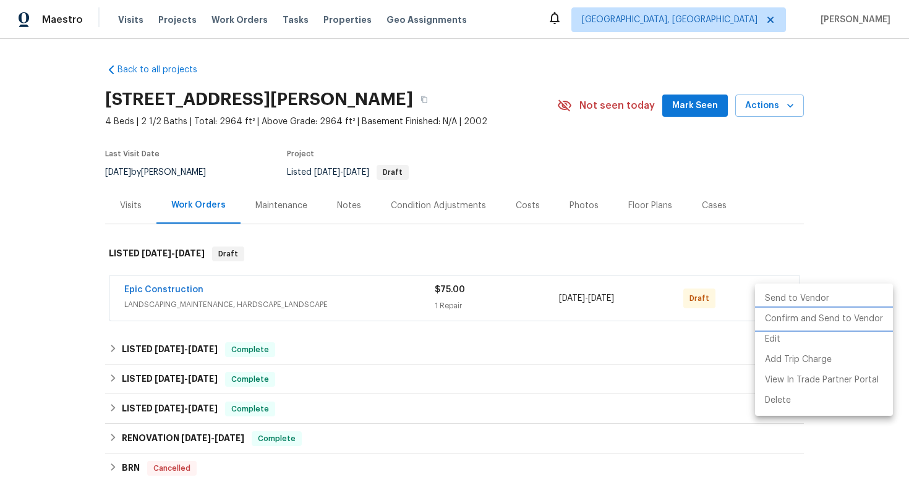
click at [772, 317] on li "Confirm and Send to Vendor" at bounding box center [824, 319] width 138 height 20
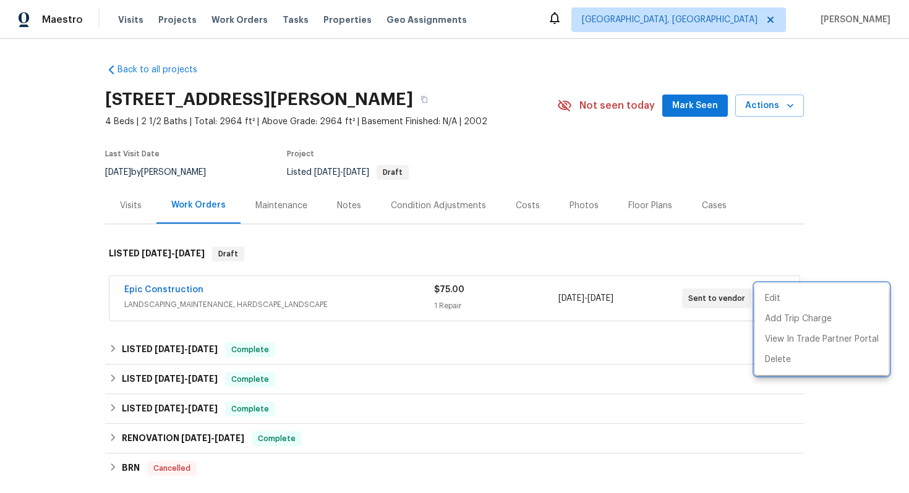
drag, startPoint x: 210, startPoint y: 289, endPoint x: 84, endPoint y: 286, distance: 126.2
click at [84, 286] on div at bounding box center [454, 246] width 909 height 493
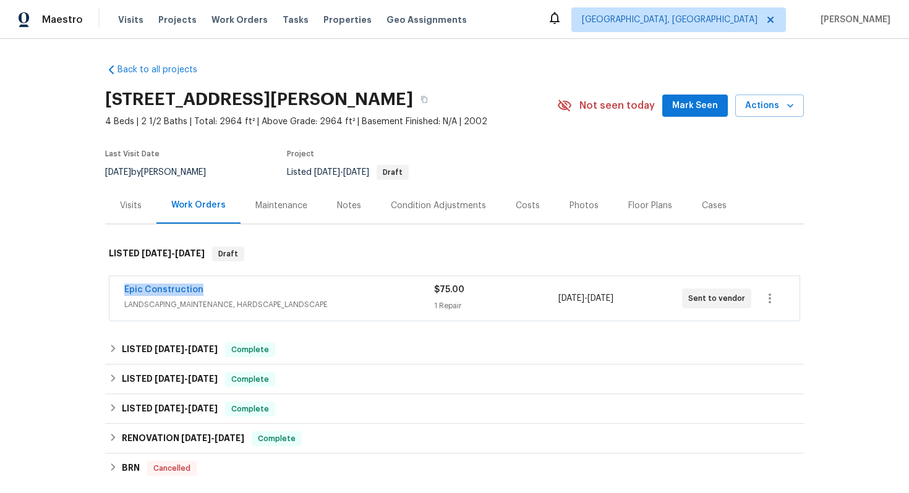
drag, startPoint x: 212, startPoint y: 288, endPoint x: 125, endPoint y: 284, distance: 87.3
click at [125, 286] on div "Epic Construction" at bounding box center [279, 291] width 310 height 15
copy link "Epic Construction"
